Goal: Check status: Check status

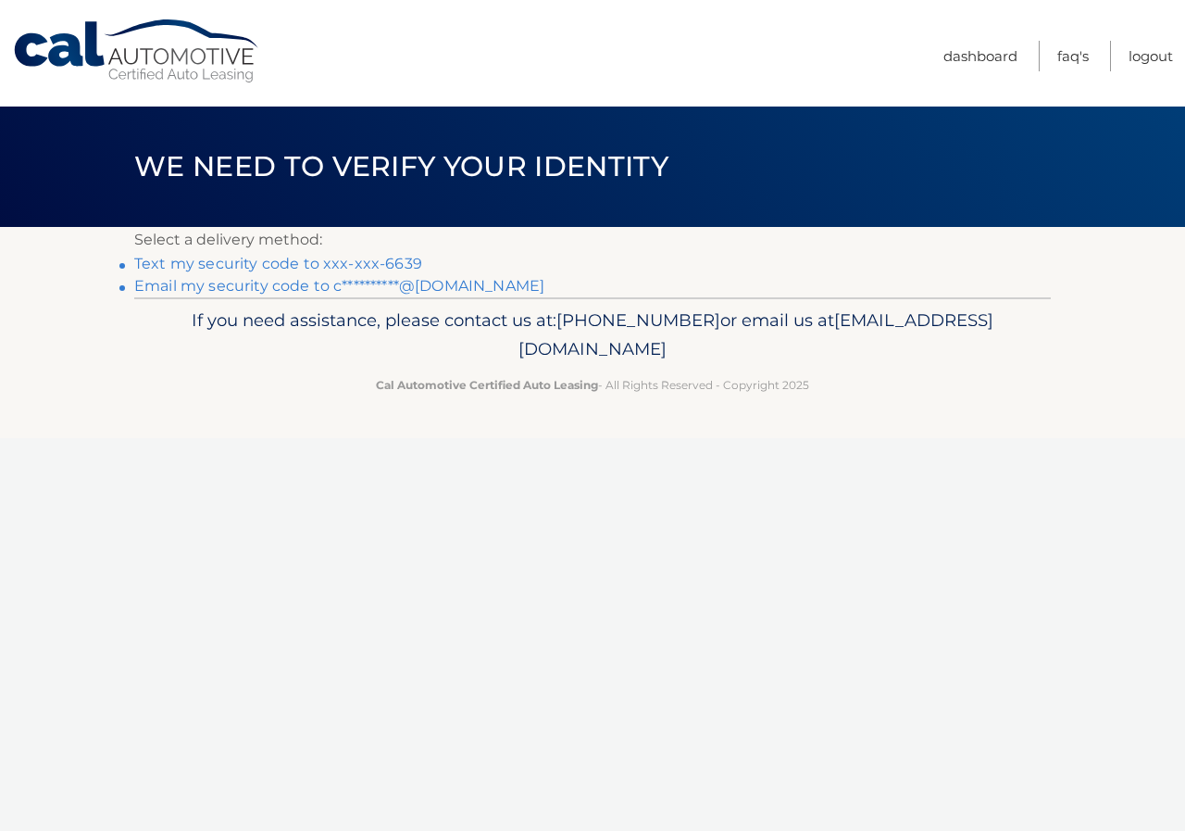
click at [237, 267] on link "Text my security code to xxx-xxx-6639" at bounding box center [278, 264] width 288 height 18
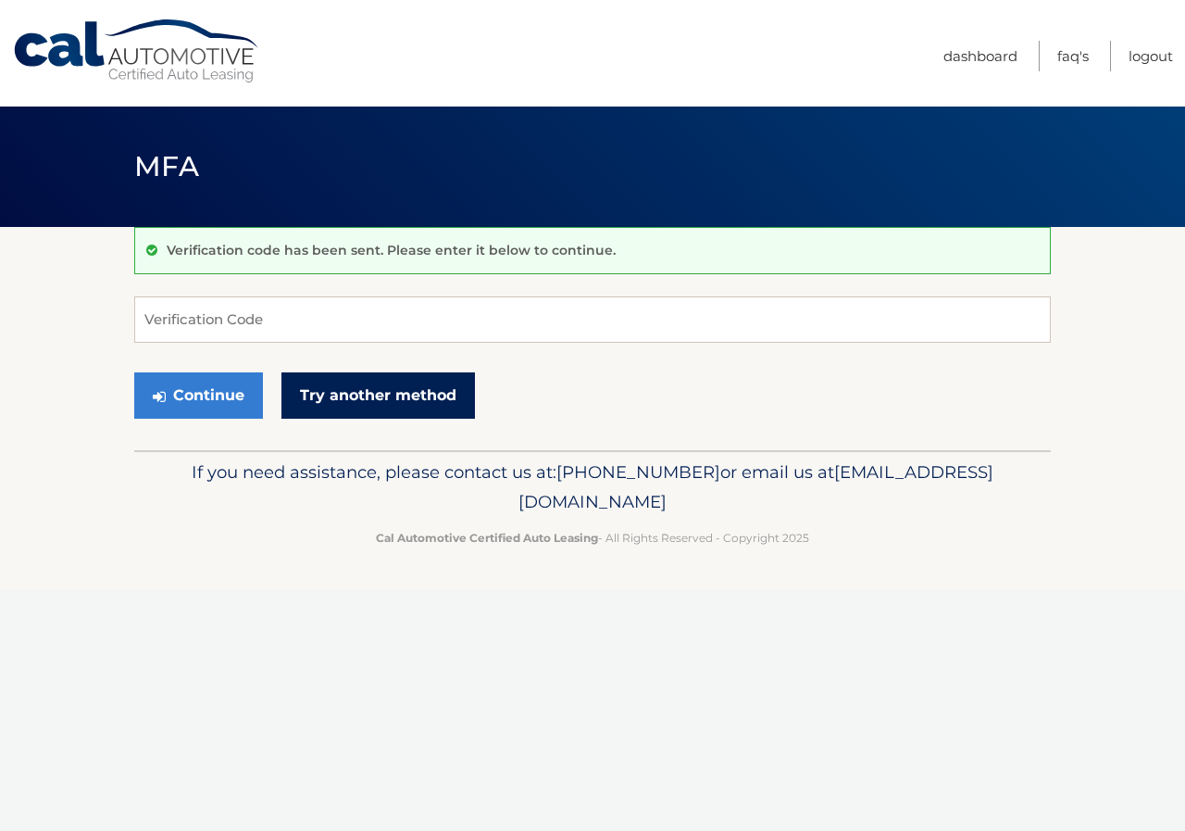
click at [424, 403] on link "Try another method" at bounding box center [379, 395] width 194 height 46
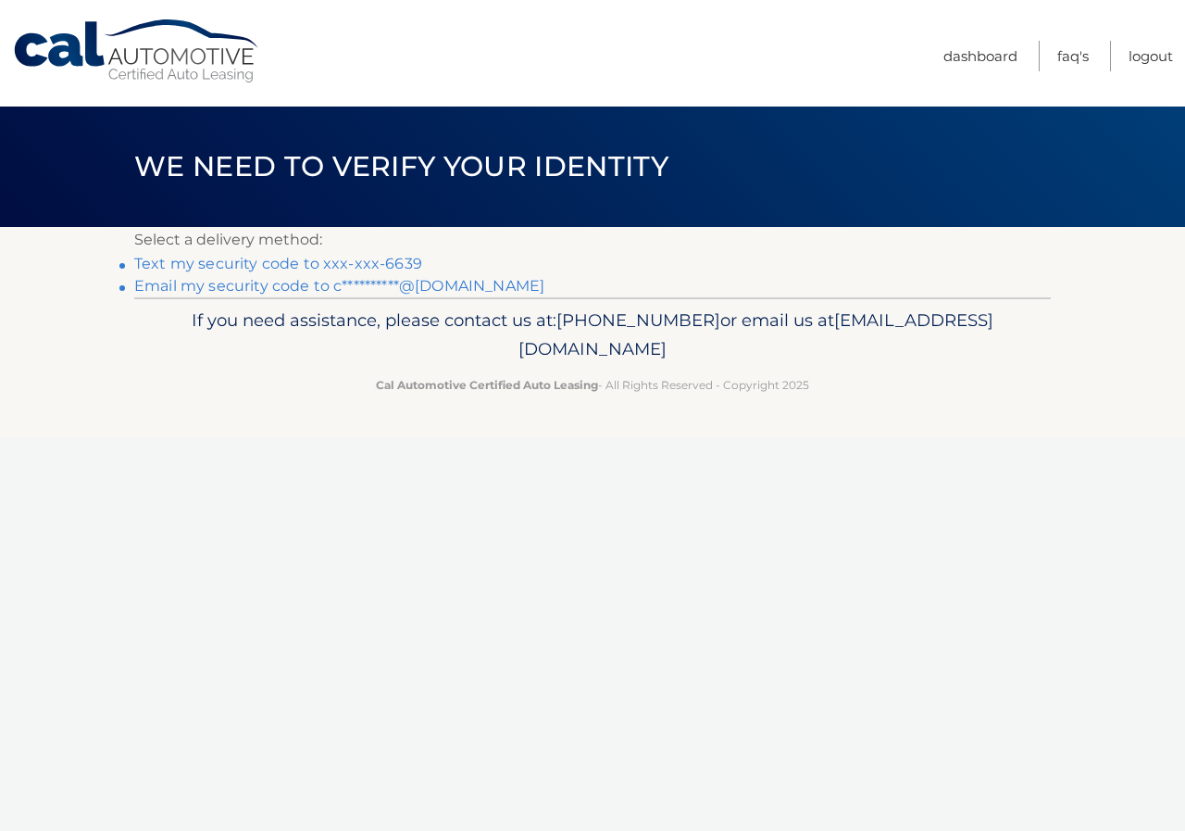
click at [358, 288] on link "**********" at bounding box center [339, 286] width 410 height 18
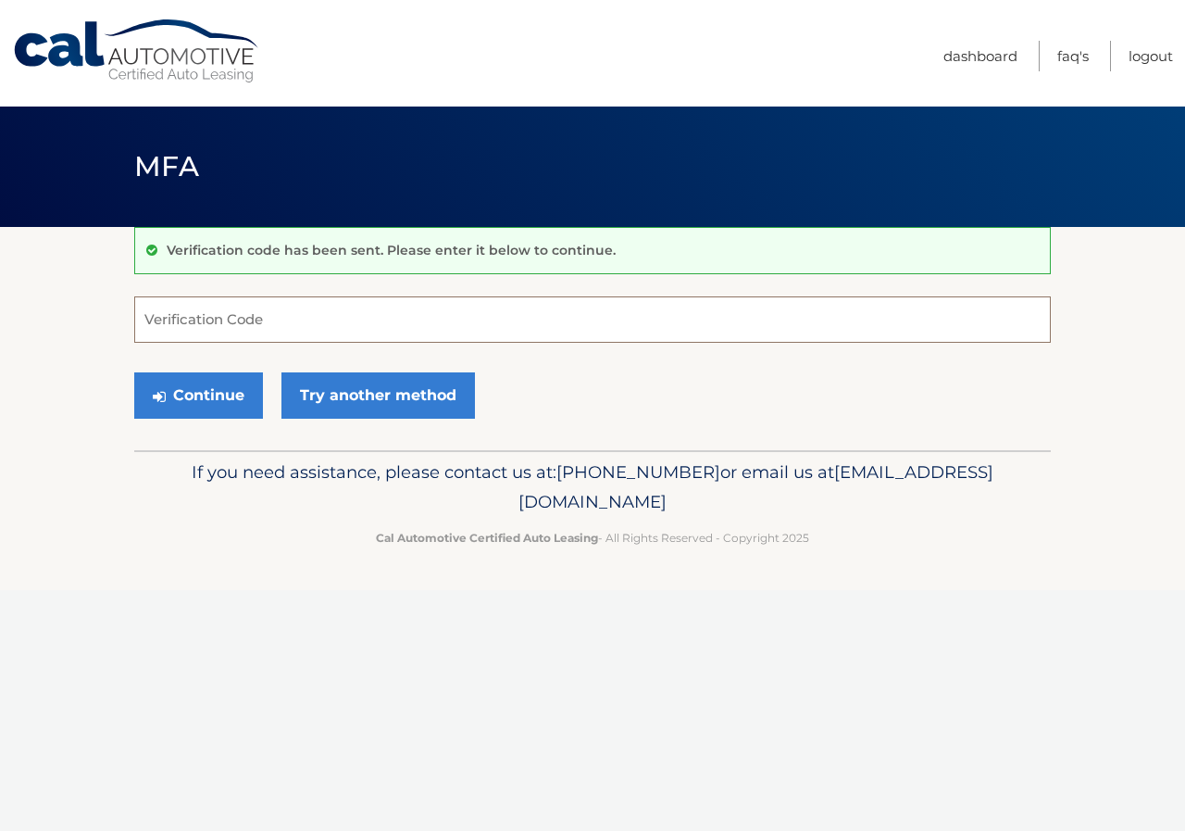
click at [351, 320] on input "Verification Code" at bounding box center [592, 319] width 917 height 46
type input "350268"
click at [188, 380] on button "Continue" at bounding box center [198, 395] width 129 height 46
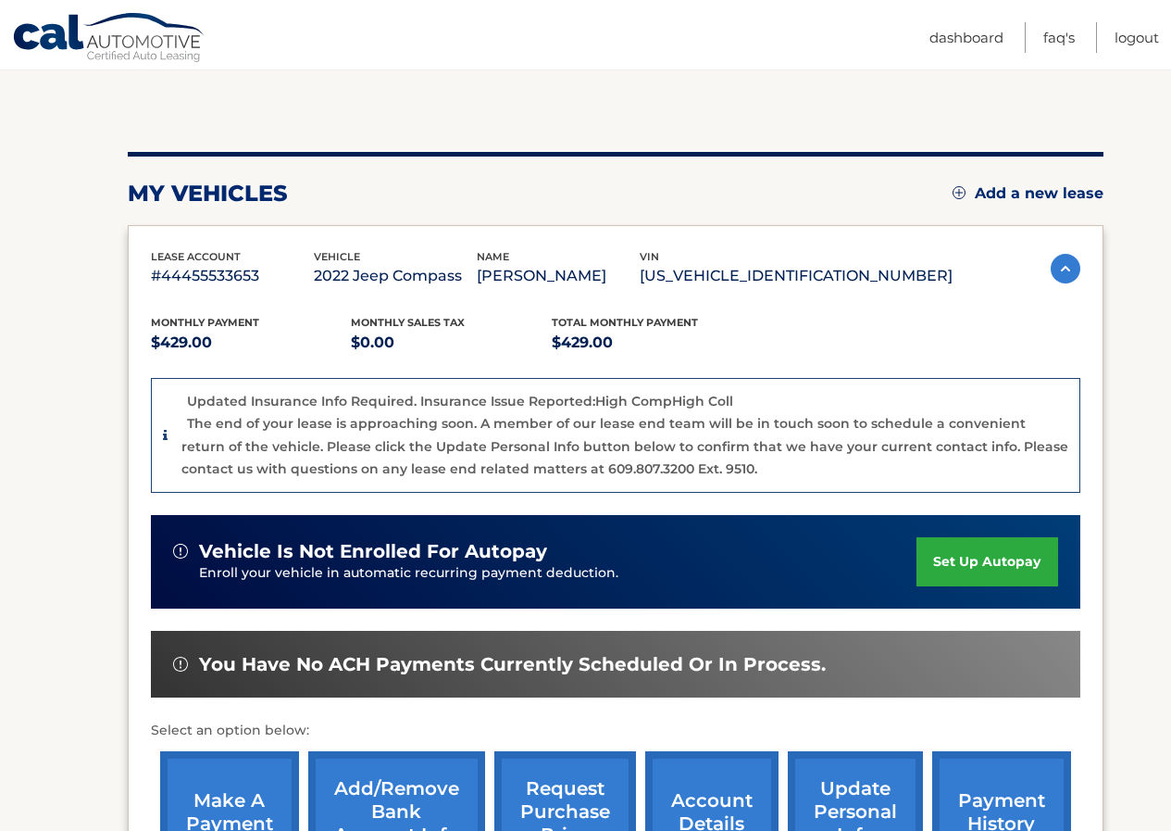
scroll to position [151, 0]
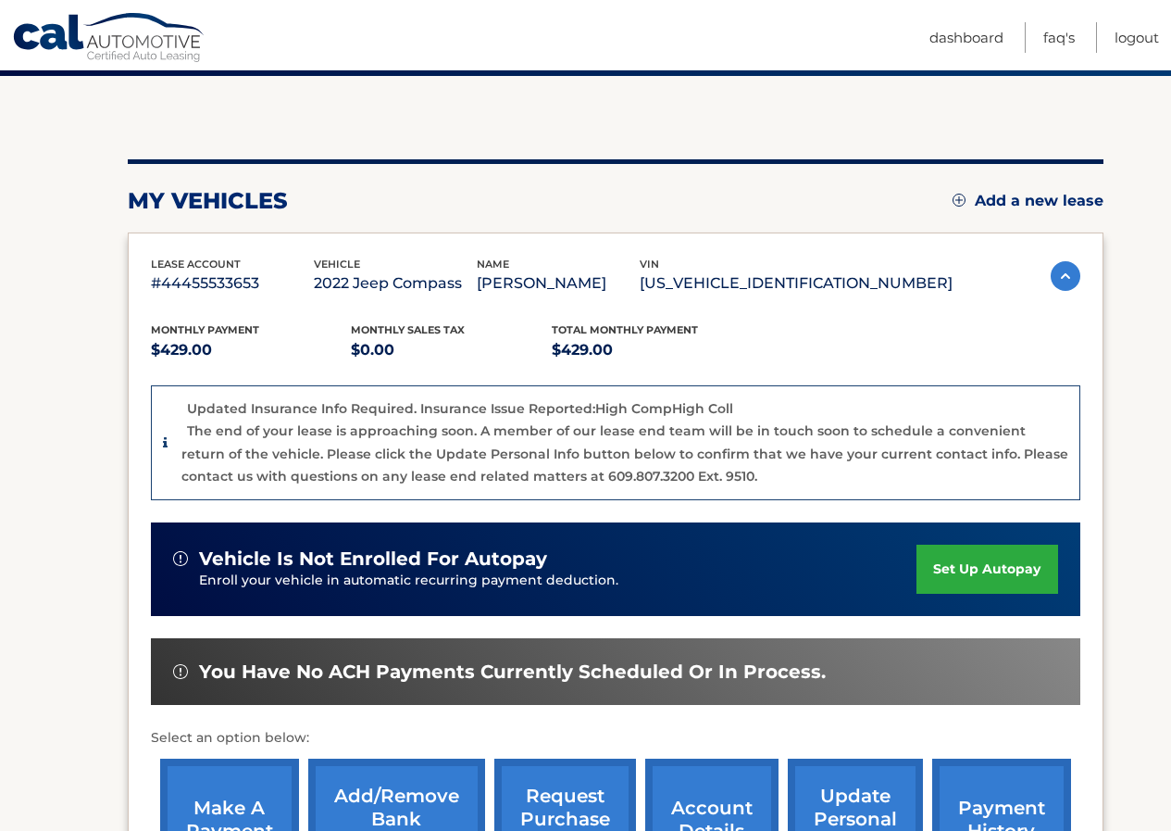
click at [1058, 278] on img at bounding box center [1066, 276] width 30 height 30
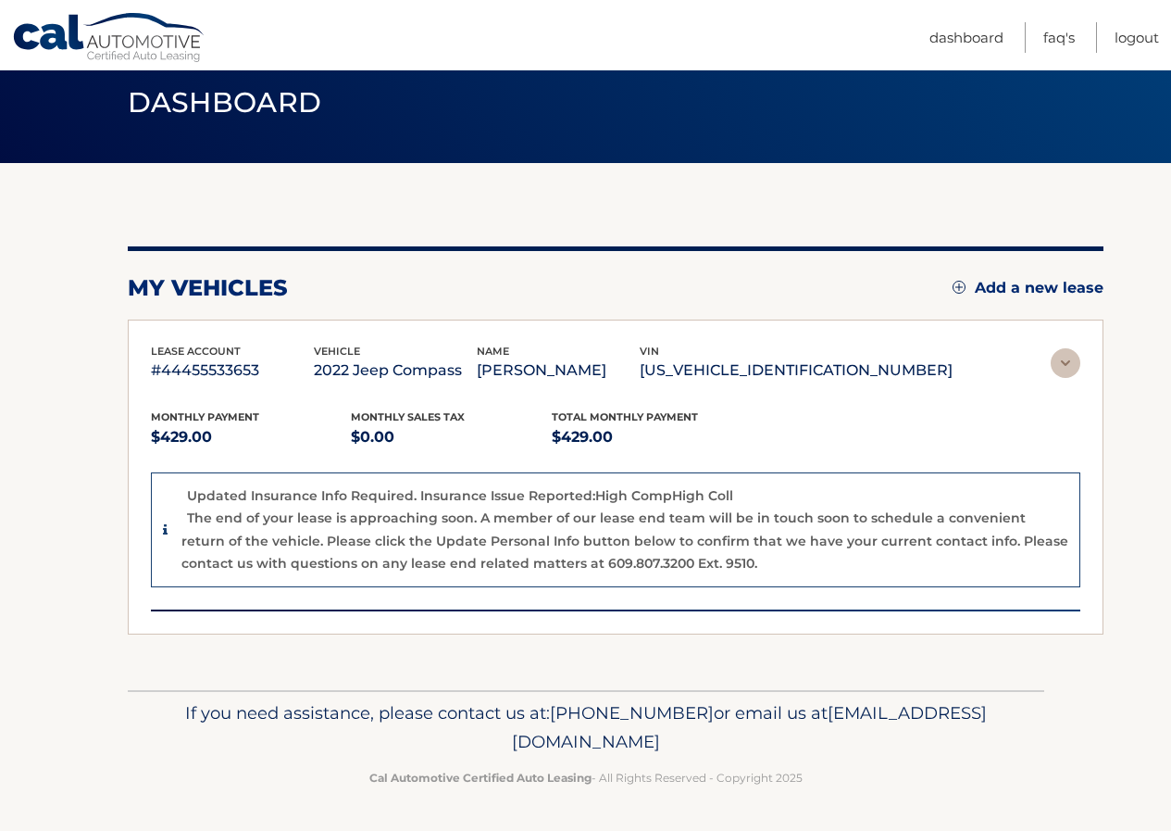
scroll to position [0, 0]
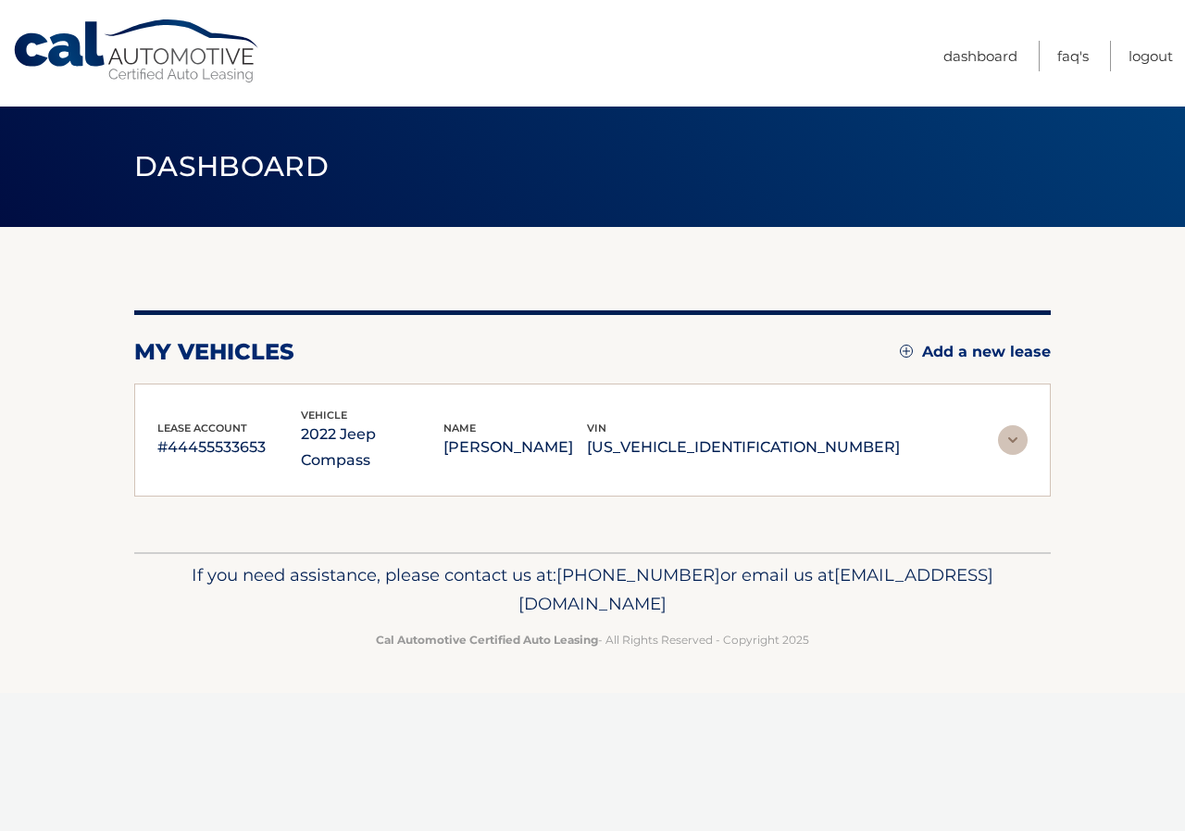
click at [183, 434] on p "#44455533653" at bounding box center [229, 447] width 144 height 26
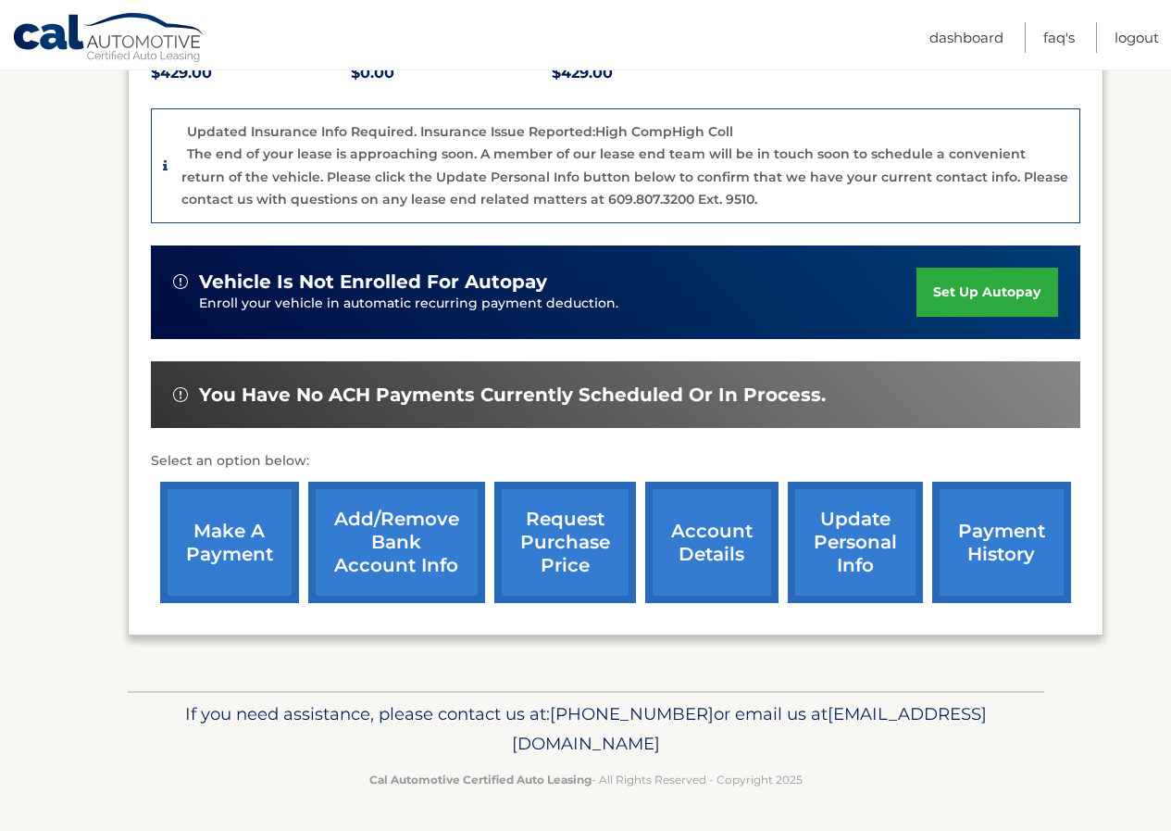
scroll to position [429, 0]
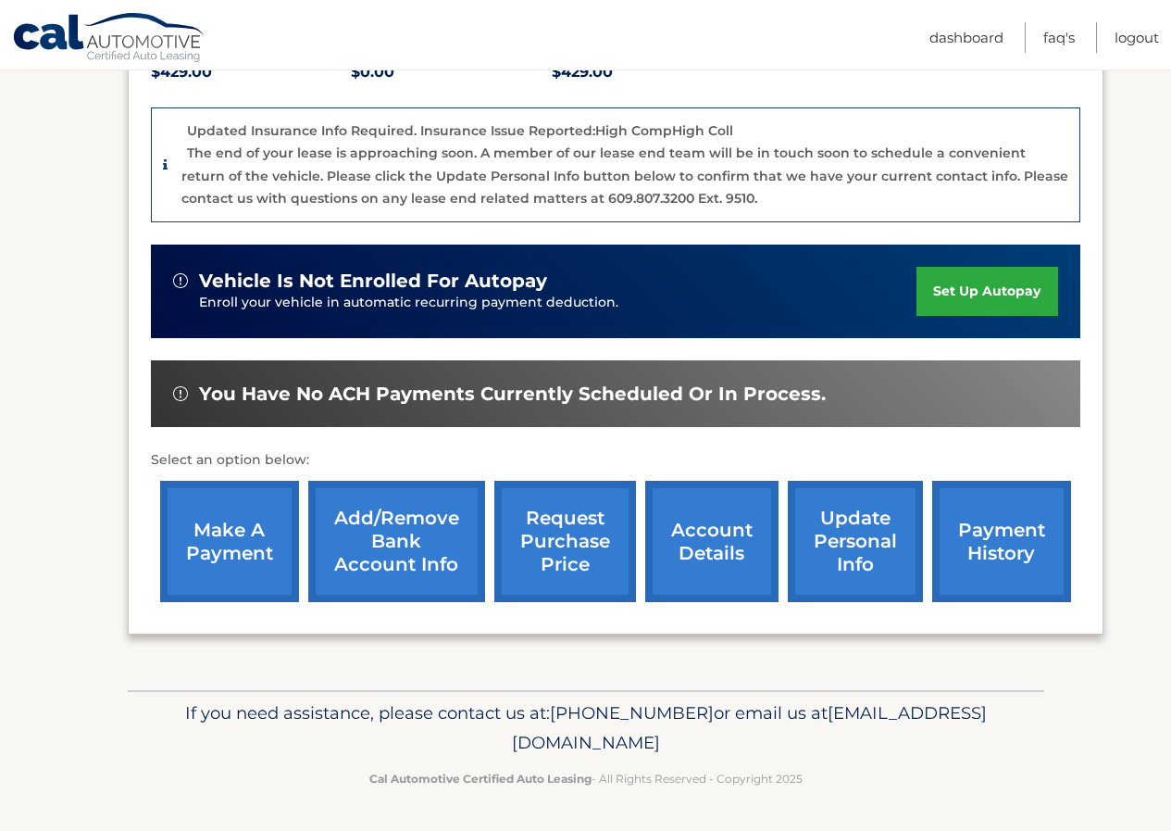
click at [970, 568] on link "payment history" at bounding box center [1002, 541] width 139 height 121
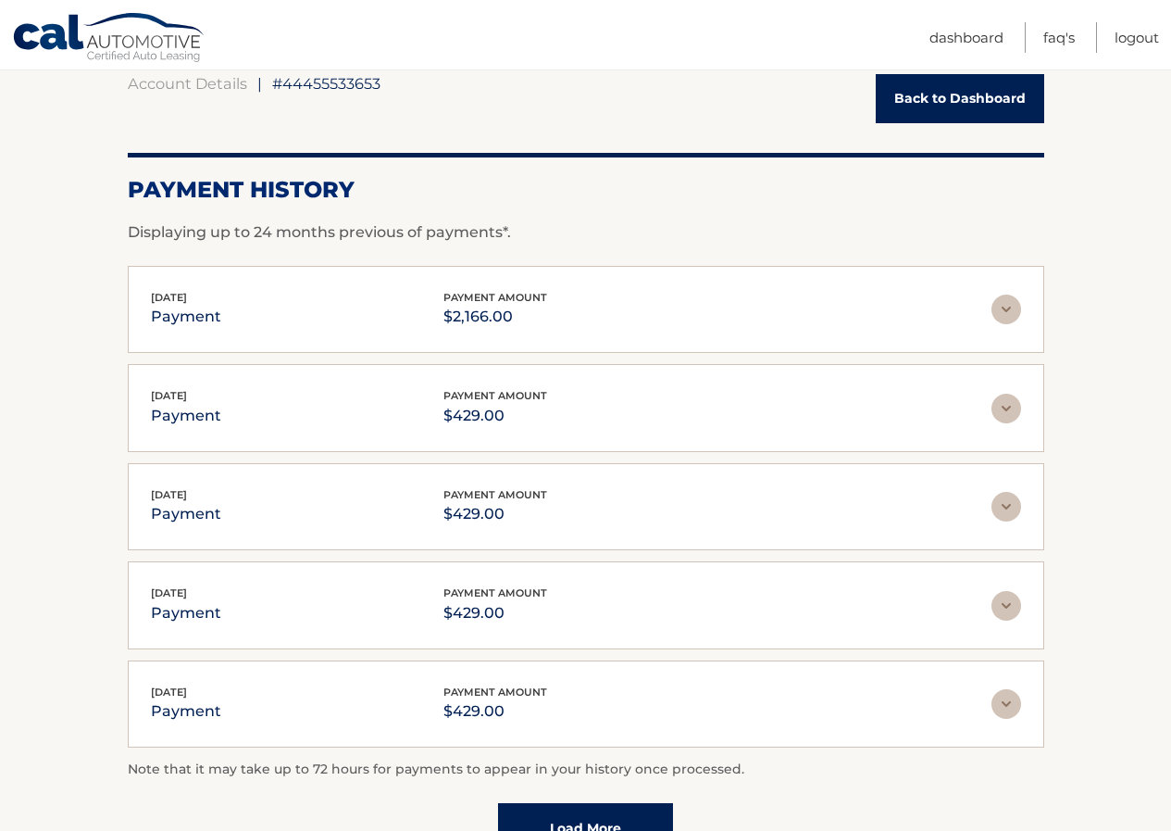
scroll to position [185, 0]
